Goal: Find specific page/section: Find specific page/section

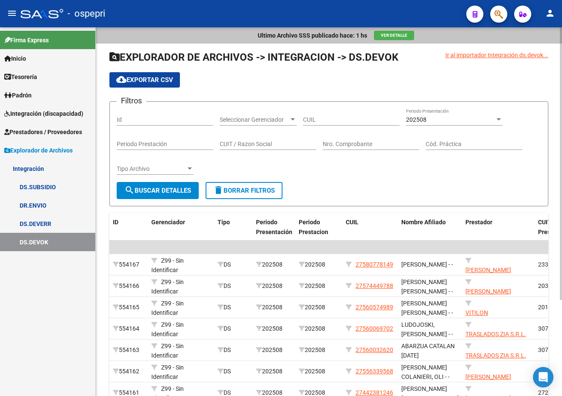
click at [501, 120] on div at bounding box center [499, 119] width 4 height 2
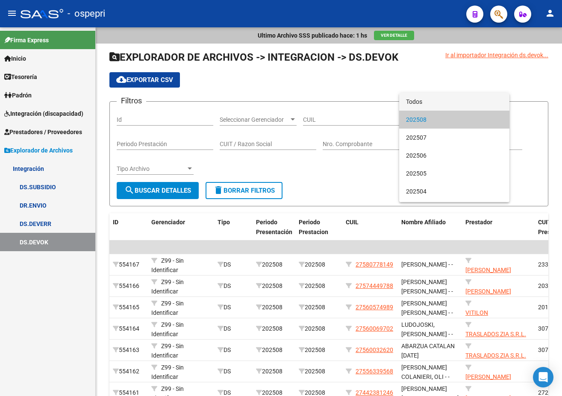
click at [416, 101] on span "Todos" at bounding box center [454, 102] width 97 height 18
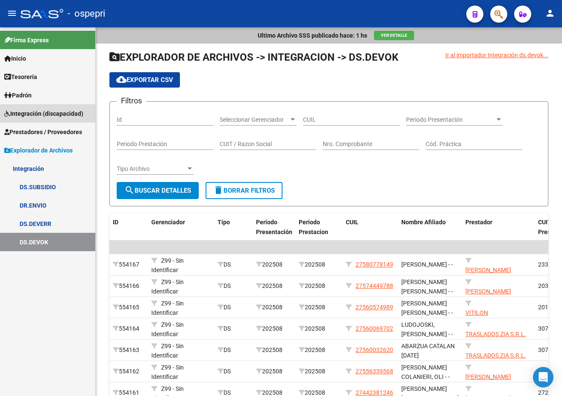
click at [23, 109] on span "Integración (discapacidad)" at bounding box center [43, 113] width 79 height 9
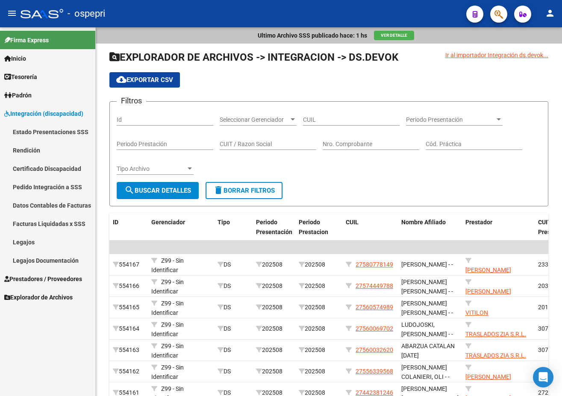
click at [47, 184] on link "Pedido Integración a SSS" at bounding box center [47, 187] width 95 height 18
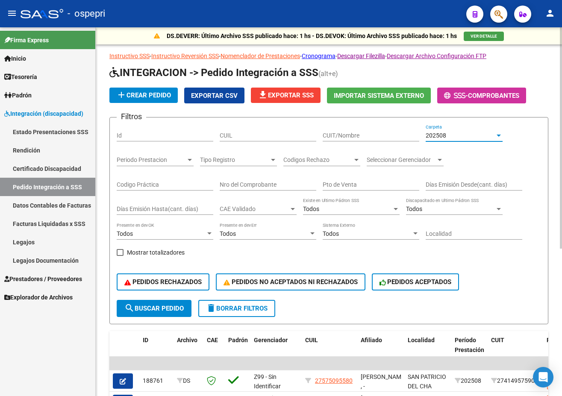
click at [499, 136] on div at bounding box center [499, 136] width 4 height 2
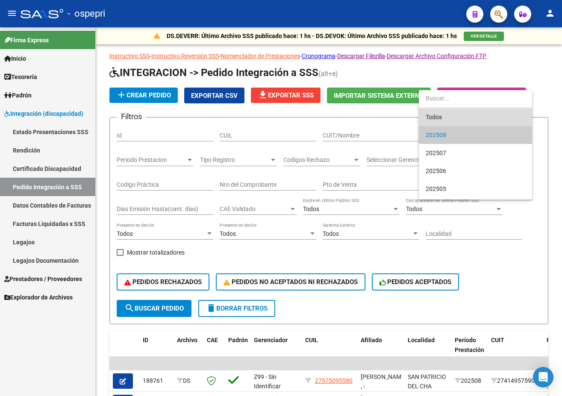
click at [459, 117] on span "Todos" at bounding box center [476, 117] width 100 height 18
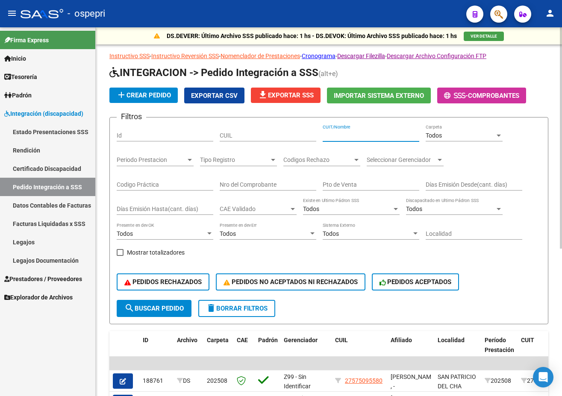
click at [352, 132] on input "CUIT/Nombre" at bounding box center [371, 135] width 97 height 7
type input "BRAVO"
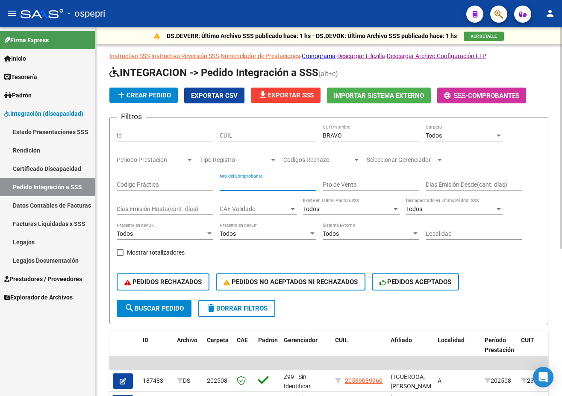
click at [248, 185] on input "Nro del Comprobante" at bounding box center [268, 184] width 97 height 7
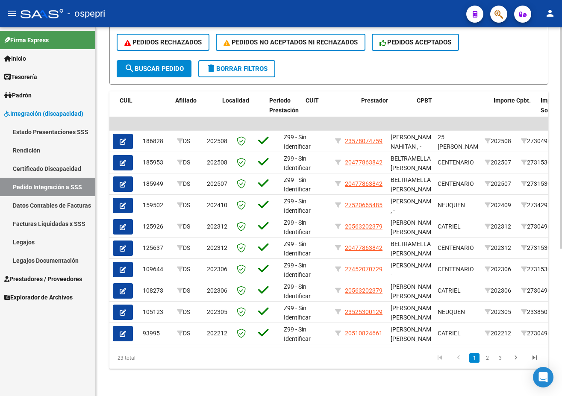
scroll to position [0, 216]
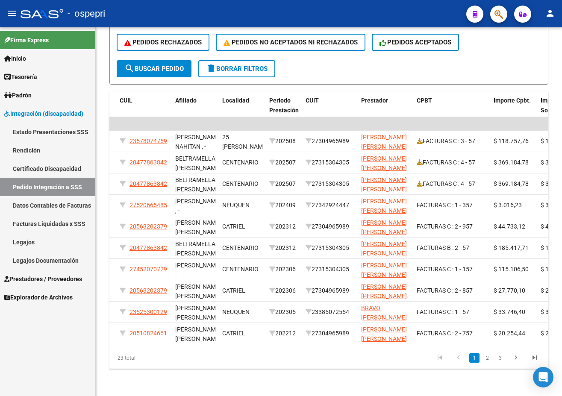
type input "57"
